Goal: Answer question/provide support

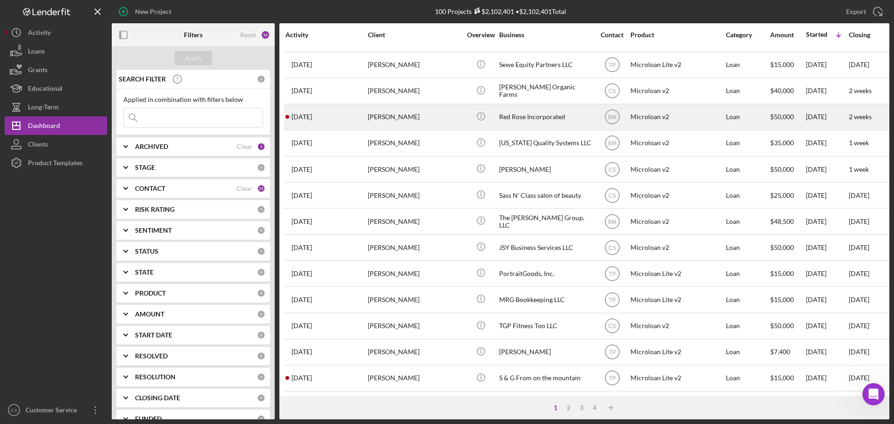
scroll to position [658, 0]
click at [450, 114] on div "[PERSON_NAME]" at bounding box center [414, 117] width 93 height 25
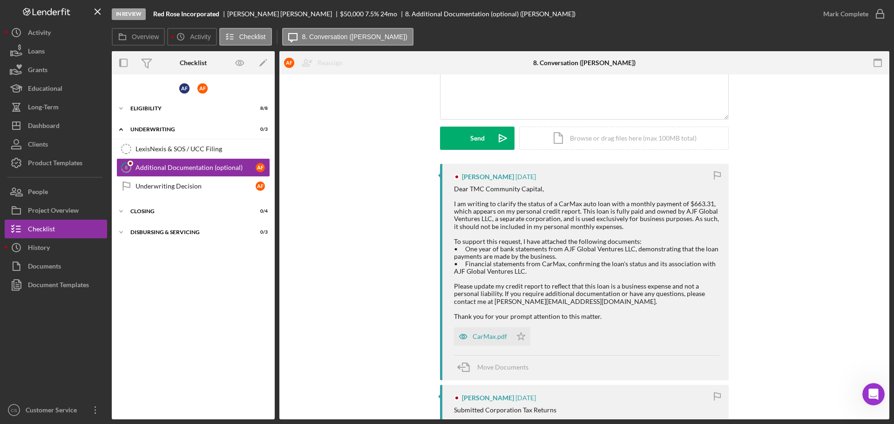
scroll to position [140, 0]
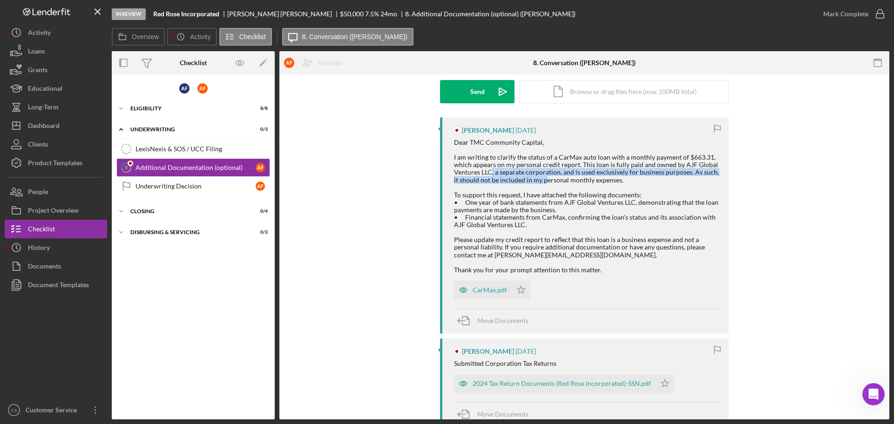
drag, startPoint x: 490, startPoint y: 171, endPoint x: 537, endPoint y: 182, distance: 48.3
click at [537, 182] on div "Dear TMC Community Capital, I am writing to clarify the status of a CarMax auto…" at bounding box center [587, 206] width 266 height 135
click at [551, 182] on div "Dear TMC Community Capital, I am writing to clarify the status of a CarMax auto…" at bounding box center [587, 206] width 266 height 135
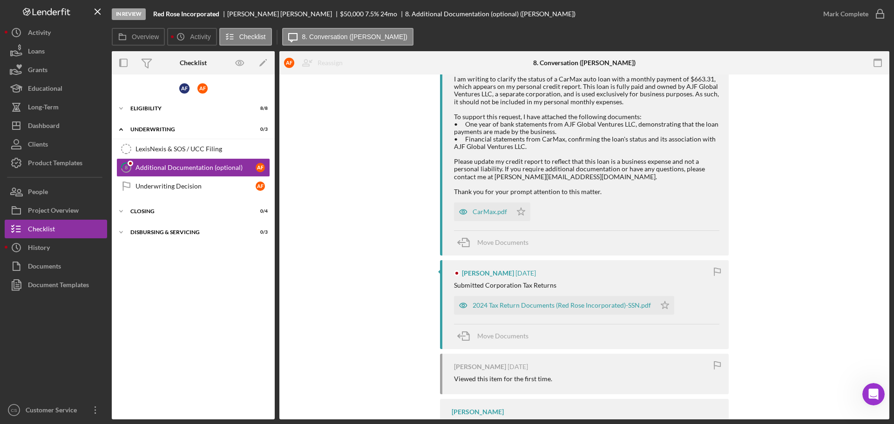
scroll to position [263, 0]
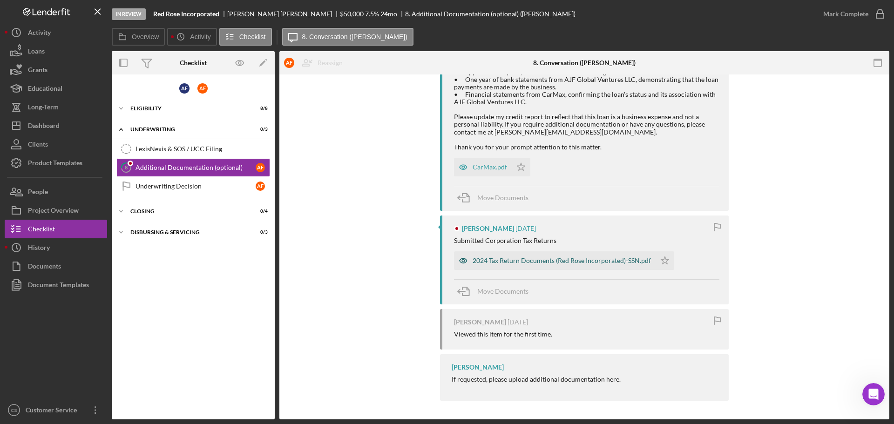
click at [556, 257] on div "2024 Tax Return Documents (Red Rose Incorporated)-SSN.pdf" at bounding box center [562, 260] width 178 height 7
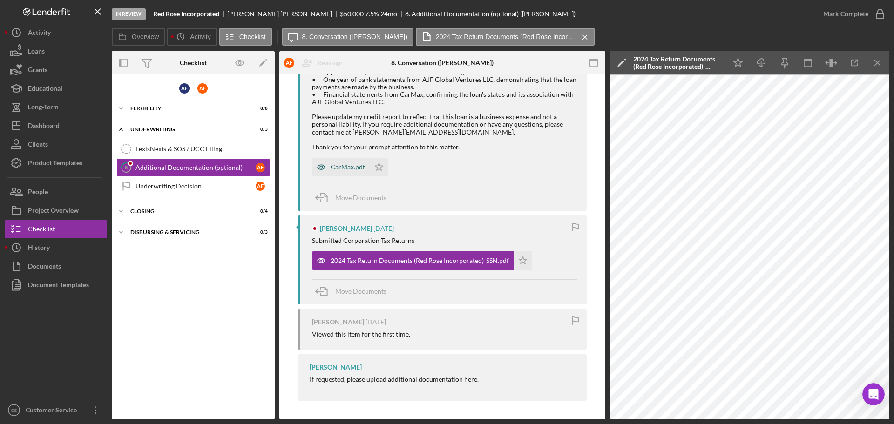
click at [346, 170] on div "CarMax.pdf" at bounding box center [348, 167] width 34 height 7
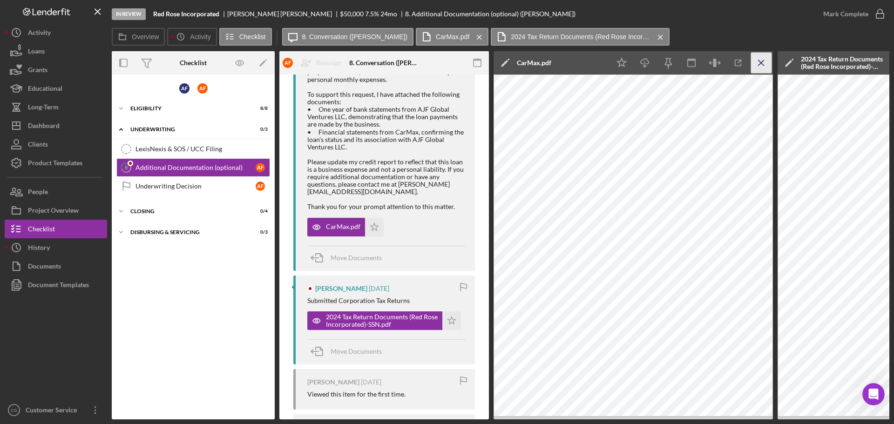
click at [762, 67] on icon "Icon/Menu Close" at bounding box center [761, 63] width 21 height 21
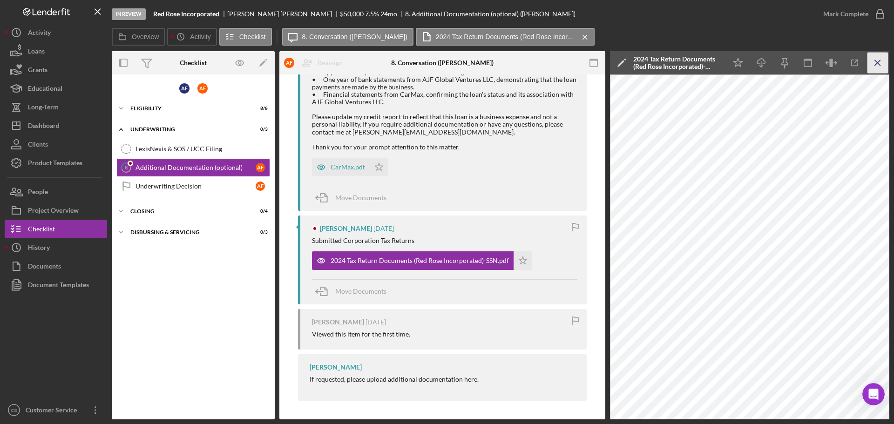
click at [879, 68] on icon "Icon/Menu Close" at bounding box center [878, 63] width 21 height 21
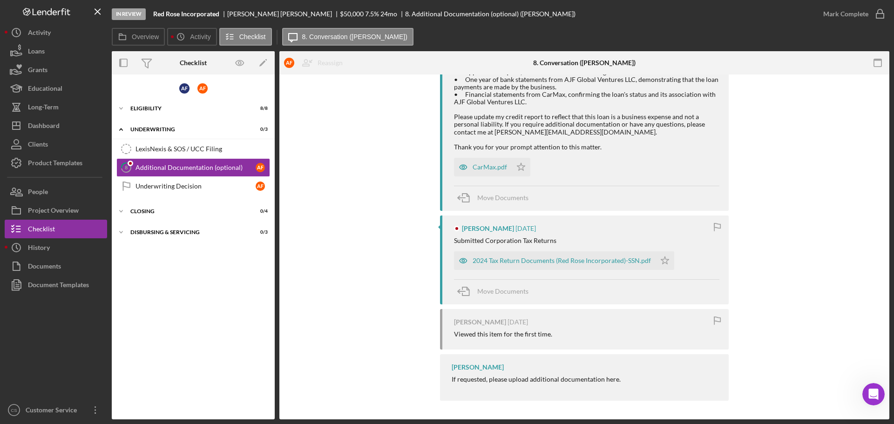
click at [341, 144] on div "[PERSON_NAME] [DATE] Dear TMC Community Capital, I am writing to clarify the st…" at bounding box center [584, 199] width 582 height 411
